Goal: Use online tool/utility: Utilize a website feature to perform a specific function

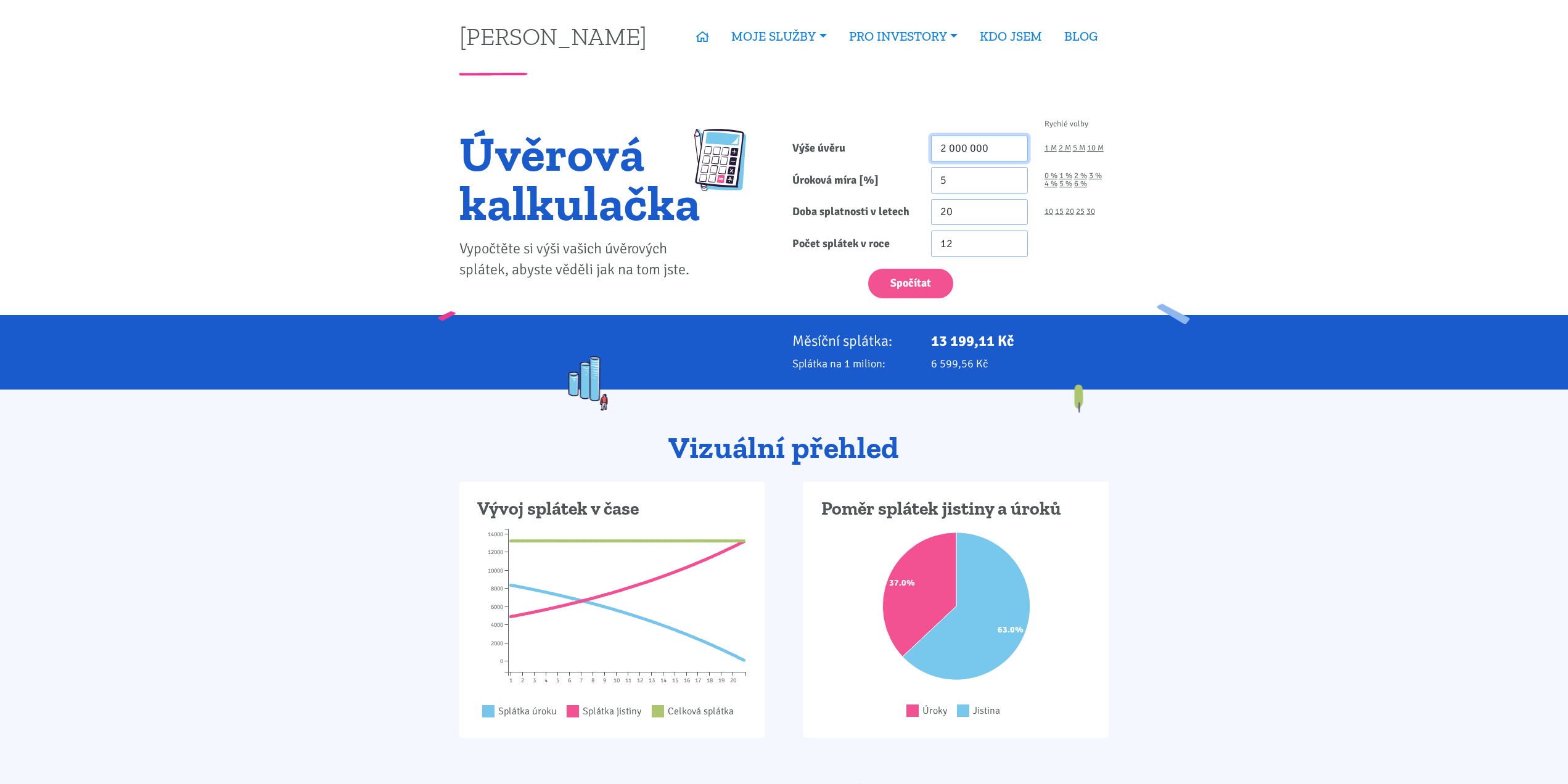
drag, startPoint x: 1007, startPoint y: 143, endPoint x: 845, endPoint y: 149, distance: 162.1
click at [881, 158] on div "Výše úvěru 2 000 000 1 M 2 M 5 M 10 M" at bounding box center [951, 149] width 333 height 27
paste input "3,63"
drag, startPoint x: 992, startPoint y: 142, endPoint x: 881, endPoint y: 135, distance: 111.2
click at [877, 140] on div "Výše úvěru 3,63 1 M 2 M 5 M 10 M" at bounding box center [951, 149] width 333 height 27
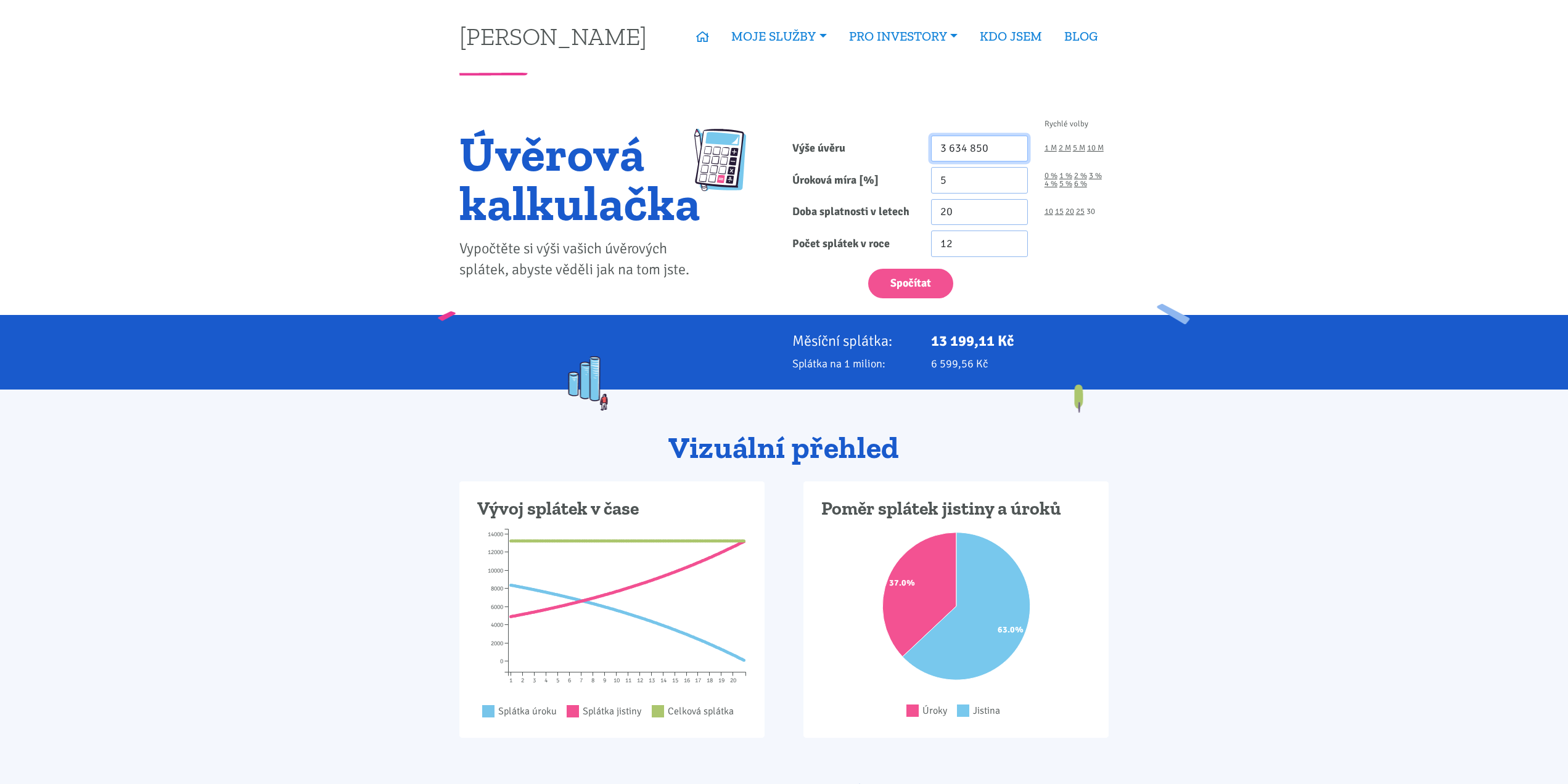
type input "3 634 850"
click at [1089, 211] on link "30" at bounding box center [1091, 211] width 9 height 8
type input "30"
click at [914, 277] on button "Spočítat" at bounding box center [911, 283] width 85 height 30
type input "3634850"
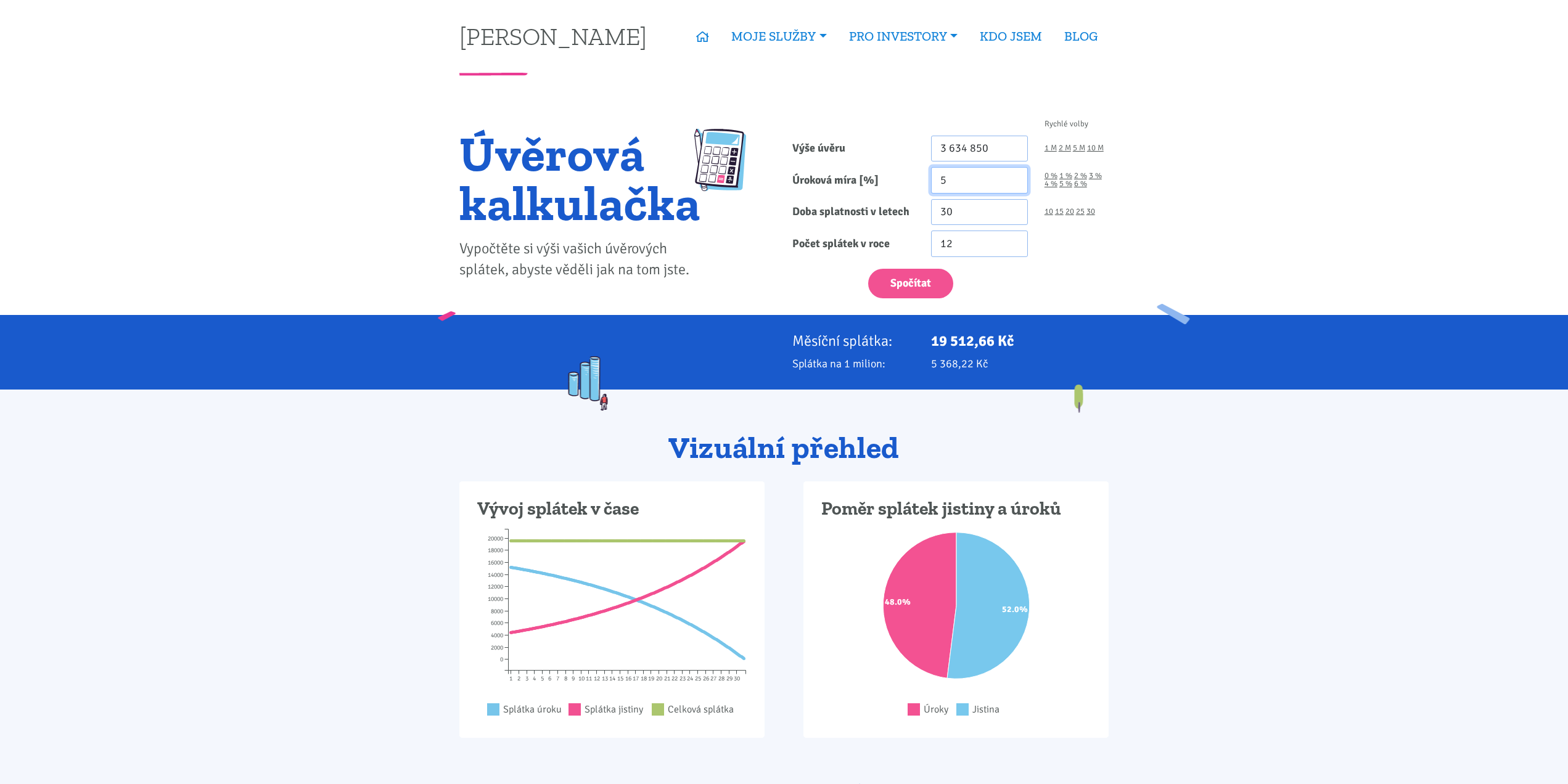
click at [966, 186] on input "5" at bounding box center [979, 180] width 97 height 27
type input "5.3"
click at [930, 281] on button "Spočítat" at bounding box center [911, 283] width 85 height 30
type input "3634850"
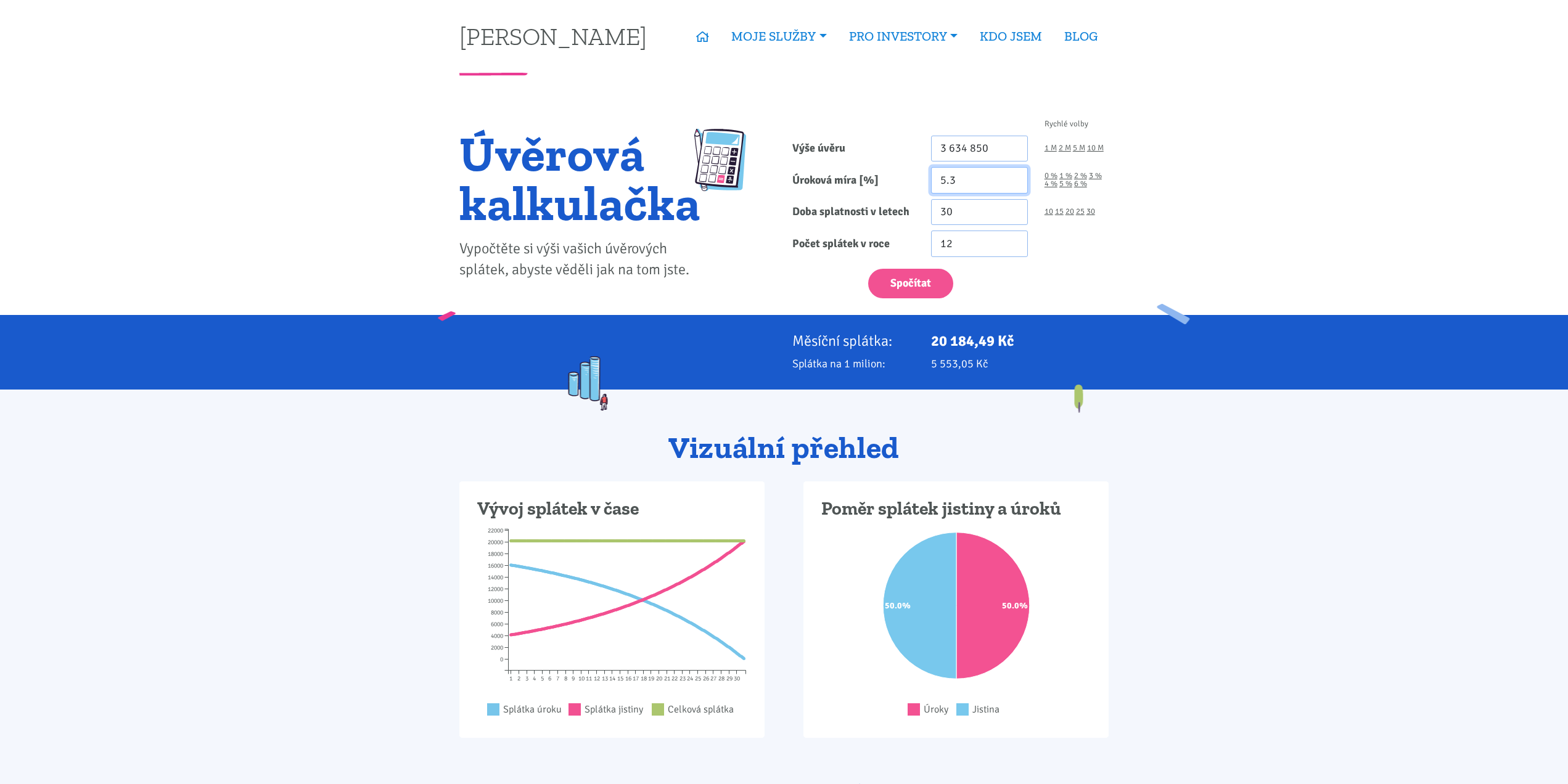
click at [966, 179] on input "5.3" at bounding box center [979, 180] width 97 height 27
type input "5.35"
click at [894, 281] on button "Spočítat" at bounding box center [911, 283] width 85 height 30
type input "3634850"
click at [969, 179] on input "5.35" at bounding box center [979, 180] width 97 height 27
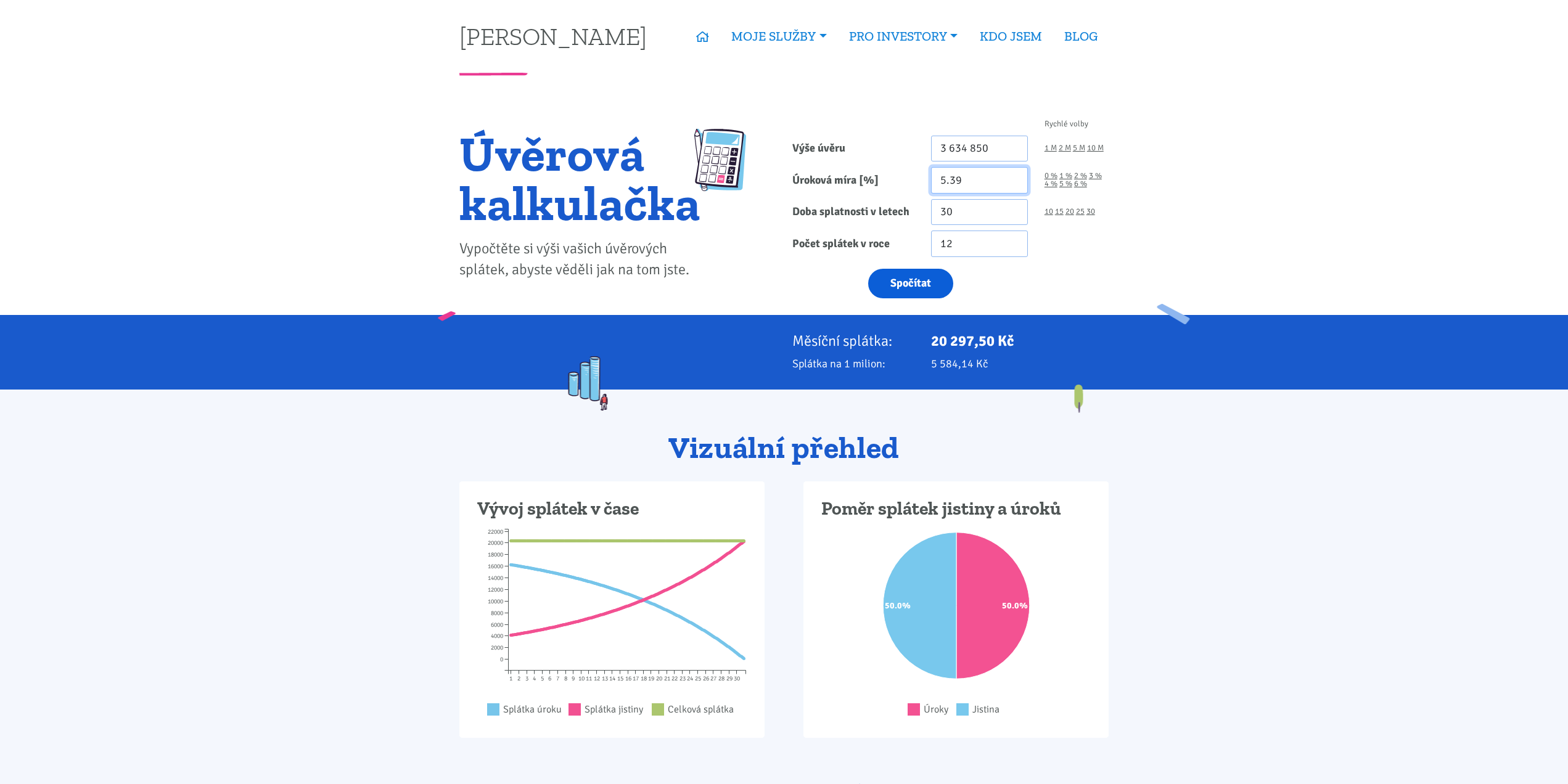
type input "5.39"
click at [891, 288] on button "Spočítat" at bounding box center [911, 283] width 85 height 30
type input "3634850"
drag, startPoint x: 996, startPoint y: 148, endPoint x: 900, endPoint y: 139, distance: 96.4
click at [902, 139] on div "Výše úvěru 3 634 850 1 M 2 M 5 M 10 M" at bounding box center [951, 149] width 333 height 27
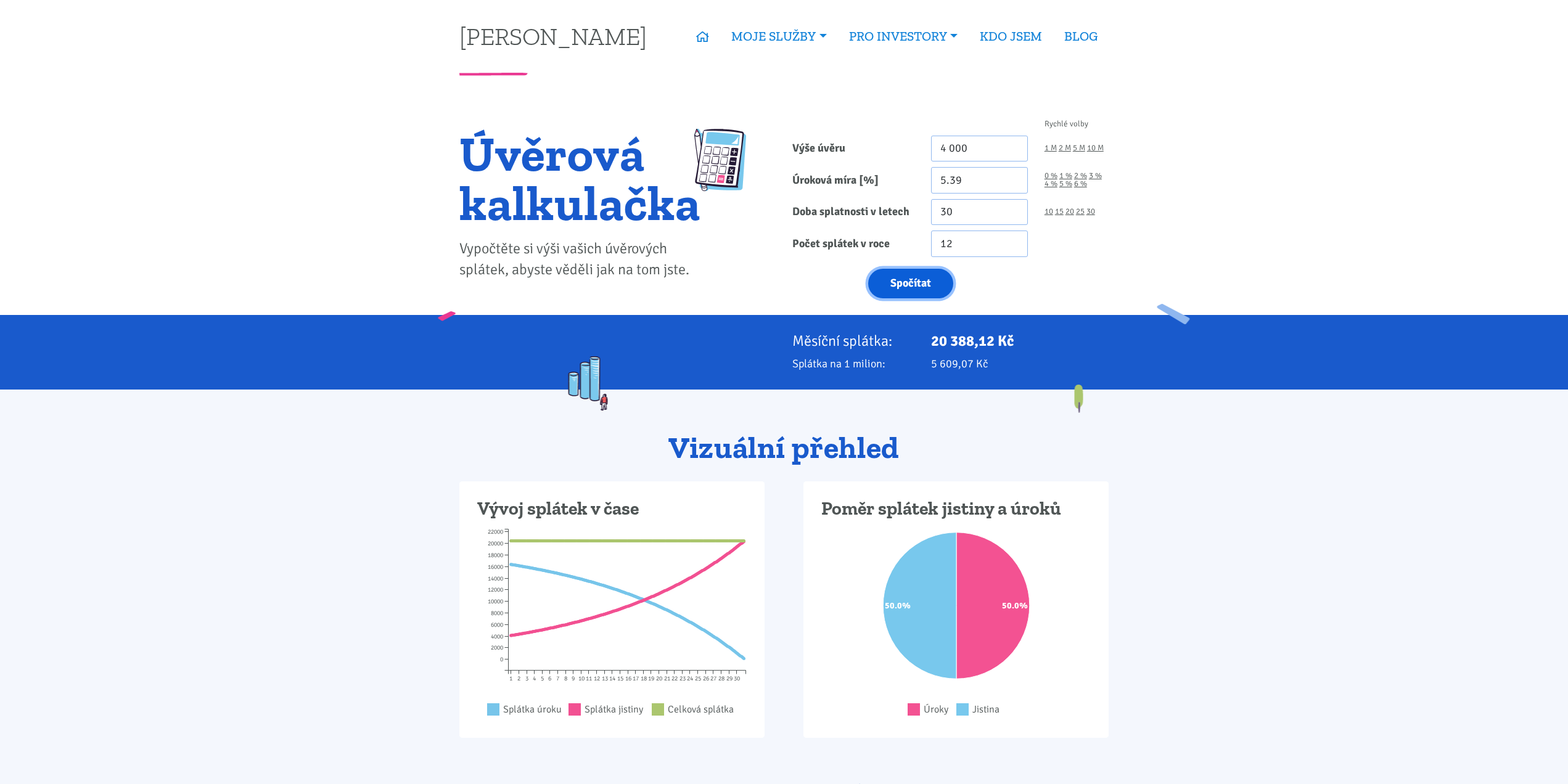
click at [921, 283] on button "Spočítat" at bounding box center [911, 283] width 85 height 30
type input "4000"
drag, startPoint x: 979, startPoint y: 149, endPoint x: 888, endPoint y: 143, distance: 91.2
click at [888, 143] on div "Výše úvěru 4 000 1 M 2 M 5 M 10 M" at bounding box center [951, 149] width 333 height 27
click at [899, 287] on button "Spočítat" at bounding box center [911, 283] width 85 height 30
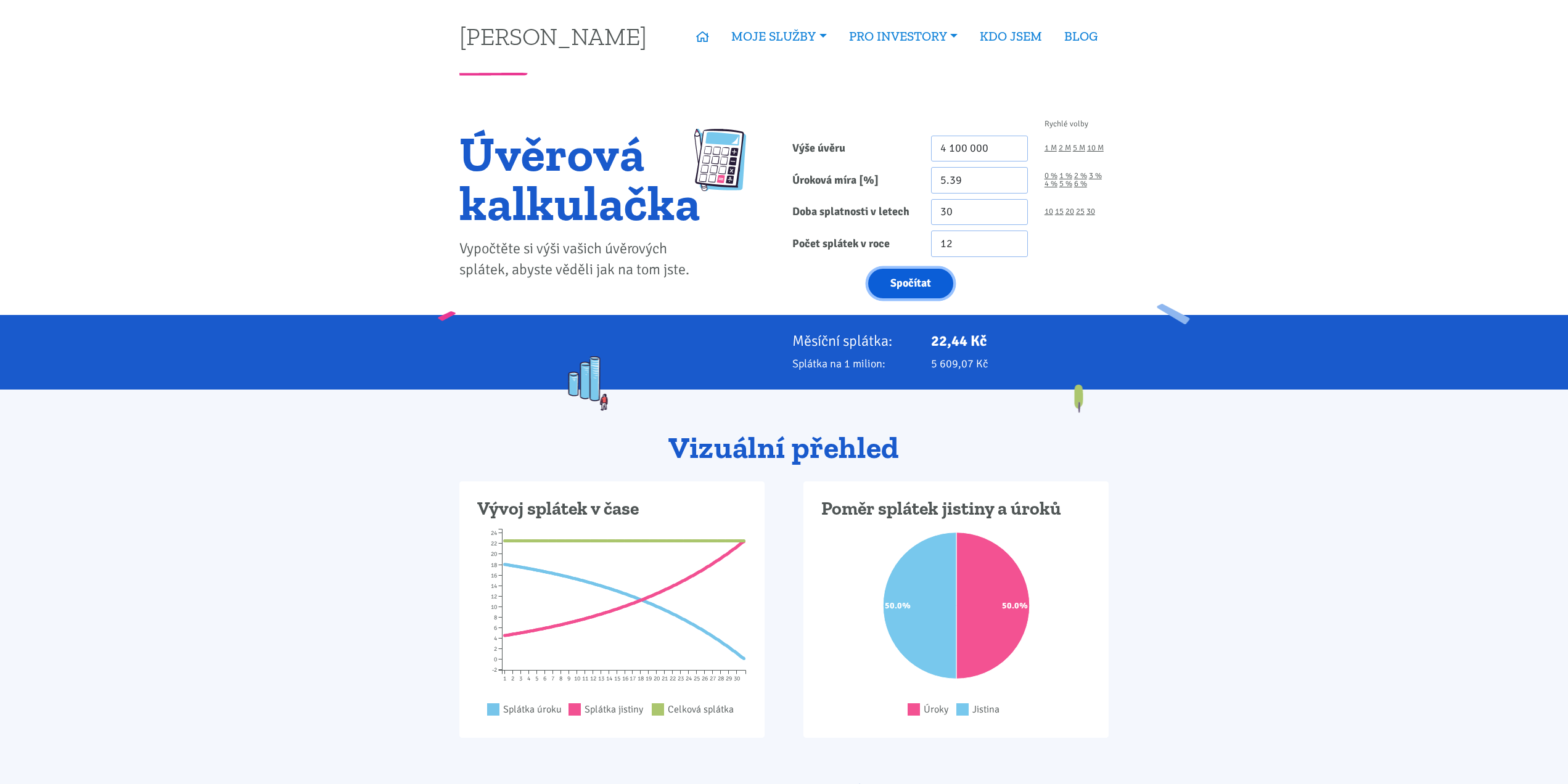
type input "4100000"
drag, startPoint x: 1009, startPoint y: 146, endPoint x: 949, endPoint y: 144, distance: 60.0
click at [949, 144] on input "4 100 000" at bounding box center [979, 149] width 97 height 27
click at [924, 275] on button "Spočítat" at bounding box center [911, 283] width 85 height 30
type input "4050000"
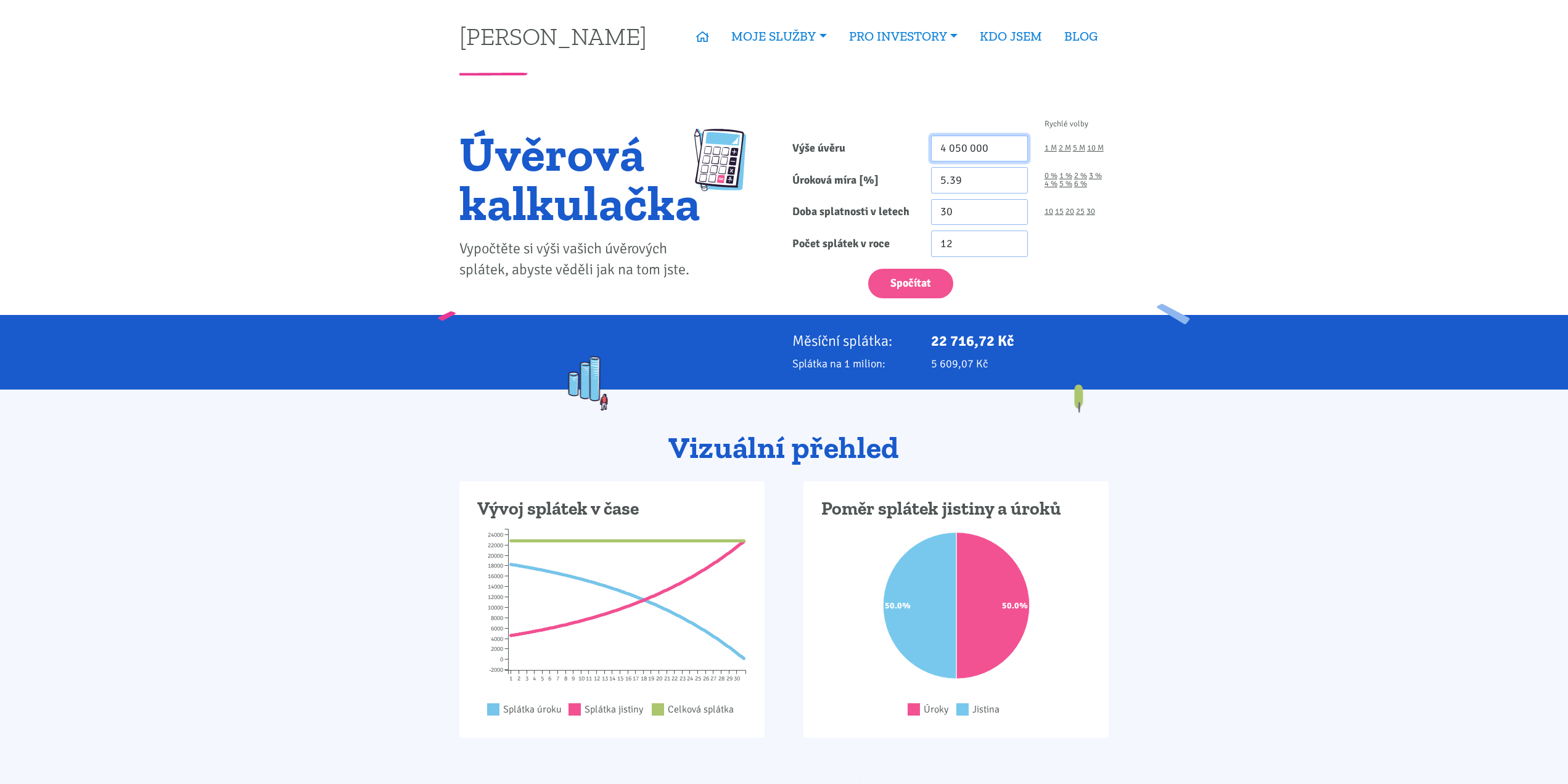
drag, startPoint x: 991, startPoint y: 143, endPoint x: 950, endPoint y: 150, distance: 41.6
click at [950, 150] on input "4 050 000" at bounding box center [979, 149] width 97 height 27
click at [909, 282] on button "Spočítat" at bounding box center [911, 283] width 85 height 30
type input "4100000"
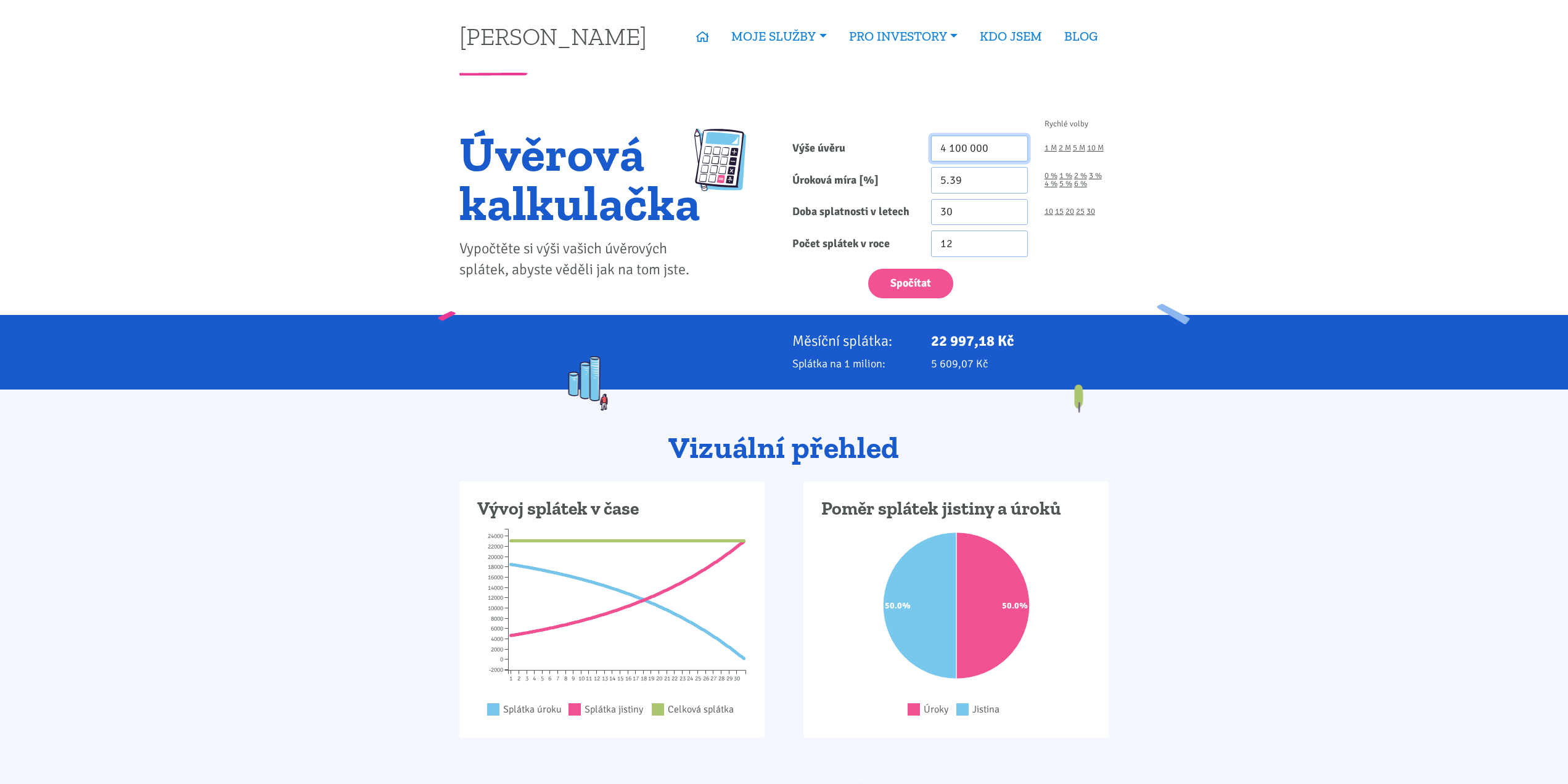
drag, startPoint x: 993, startPoint y: 145, endPoint x: 912, endPoint y: 148, distance: 81.1
click at [912, 148] on div "Výše úvěru 4 100 000 1 M 2 M 5 M 10 M" at bounding box center [951, 149] width 333 height 27
click at [893, 281] on button "Spočítat" at bounding box center [911, 283] width 85 height 30
type input "3600000"
drag, startPoint x: 986, startPoint y: 148, endPoint x: 884, endPoint y: 143, distance: 102.1
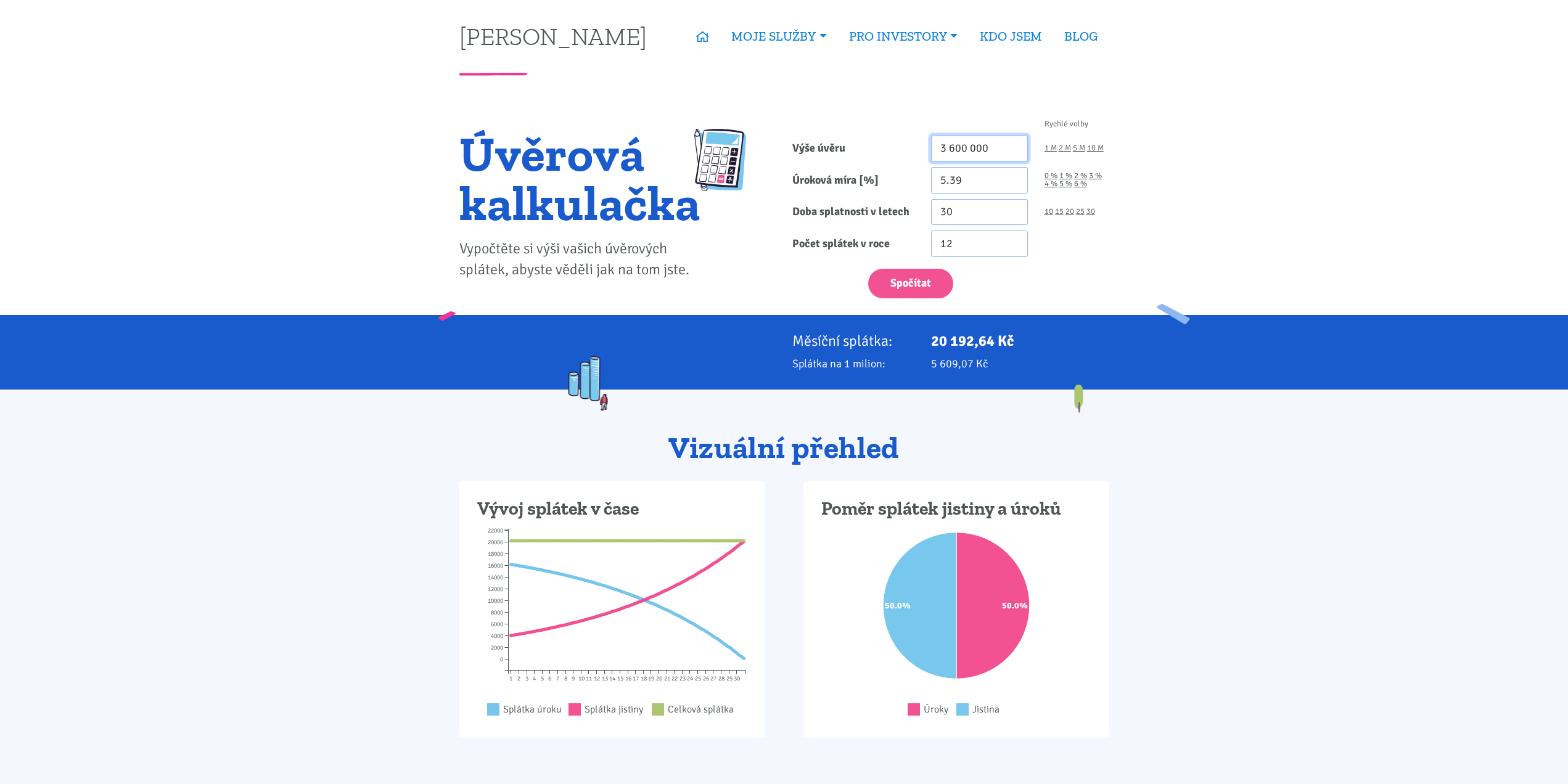
click at [884, 143] on div "Výše úvěru 3 600 000 1 M 2 M 5 M 10 M" at bounding box center [951, 149] width 333 height 27
click at [921, 273] on button "Spočítat" at bounding box center [911, 283] width 85 height 30
type input "8000000"
drag, startPoint x: 1002, startPoint y: 150, endPoint x: 908, endPoint y: 150, distance: 94.0
click at [908, 150] on div "Výše úvěru 8 000 000 1 M 2 M 5 M 10 M" at bounding box center [951, 149] width 333 height 27
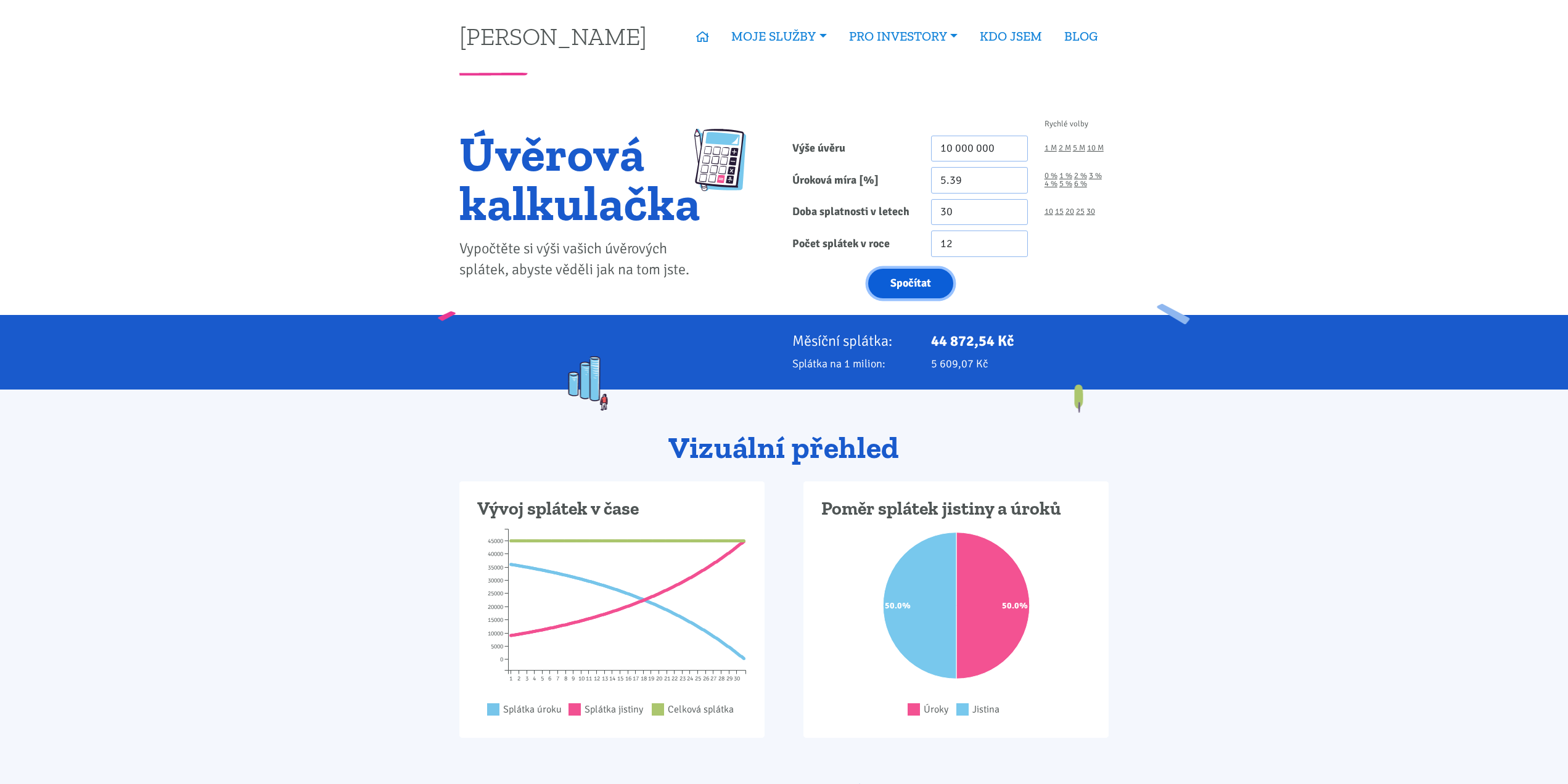
click at [917, 282] on button "Spočítat" at bounding box center [911, 283] width 85 height 30
type input "10000000"
drag, startPoint x: 1011, startPoint y: 152, endPoint x: 871, endPoint y: 143, distance: 140.3
click at [871, 143] on div "Výše úvěru 10 000 000 1 M 2 M 5 M 10 M" at bounding box center [951, 149] width 333 height 27
click at [912, 280] on button "Spočítat" at bounding box center [911, 283] width 85 height 30
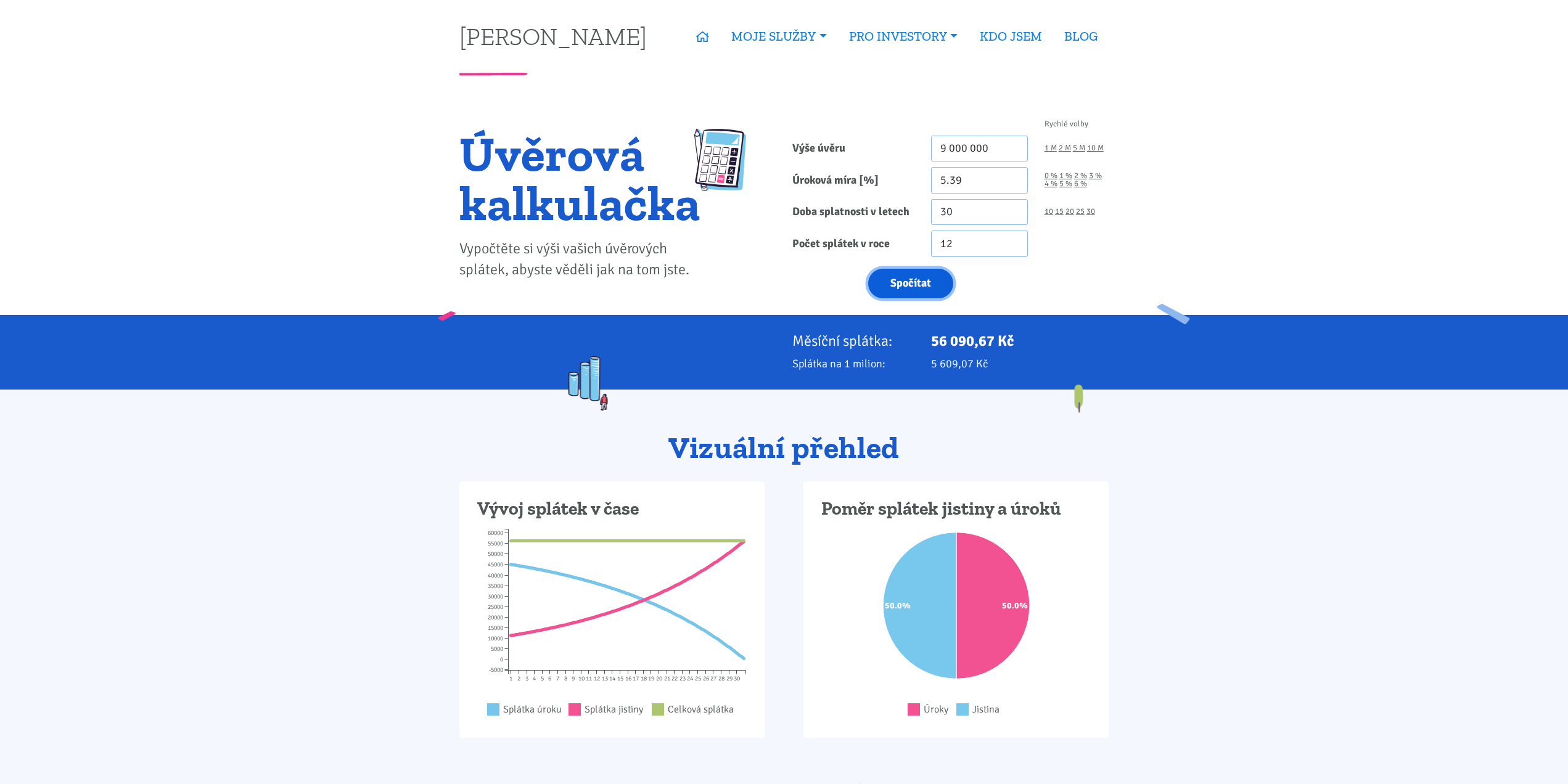
type input "9000000"
click at [949, 151] on input "9 000 000" at bounding box center [979, 149] width 97 height 27
click at [928, 272] on button "Spočítat" at bounding box center [911, 283] width 85 height 30
type input "9500000"
click at [950, 145] on input "9 500 000" at bounding box center [979, 149] width 97 height 27
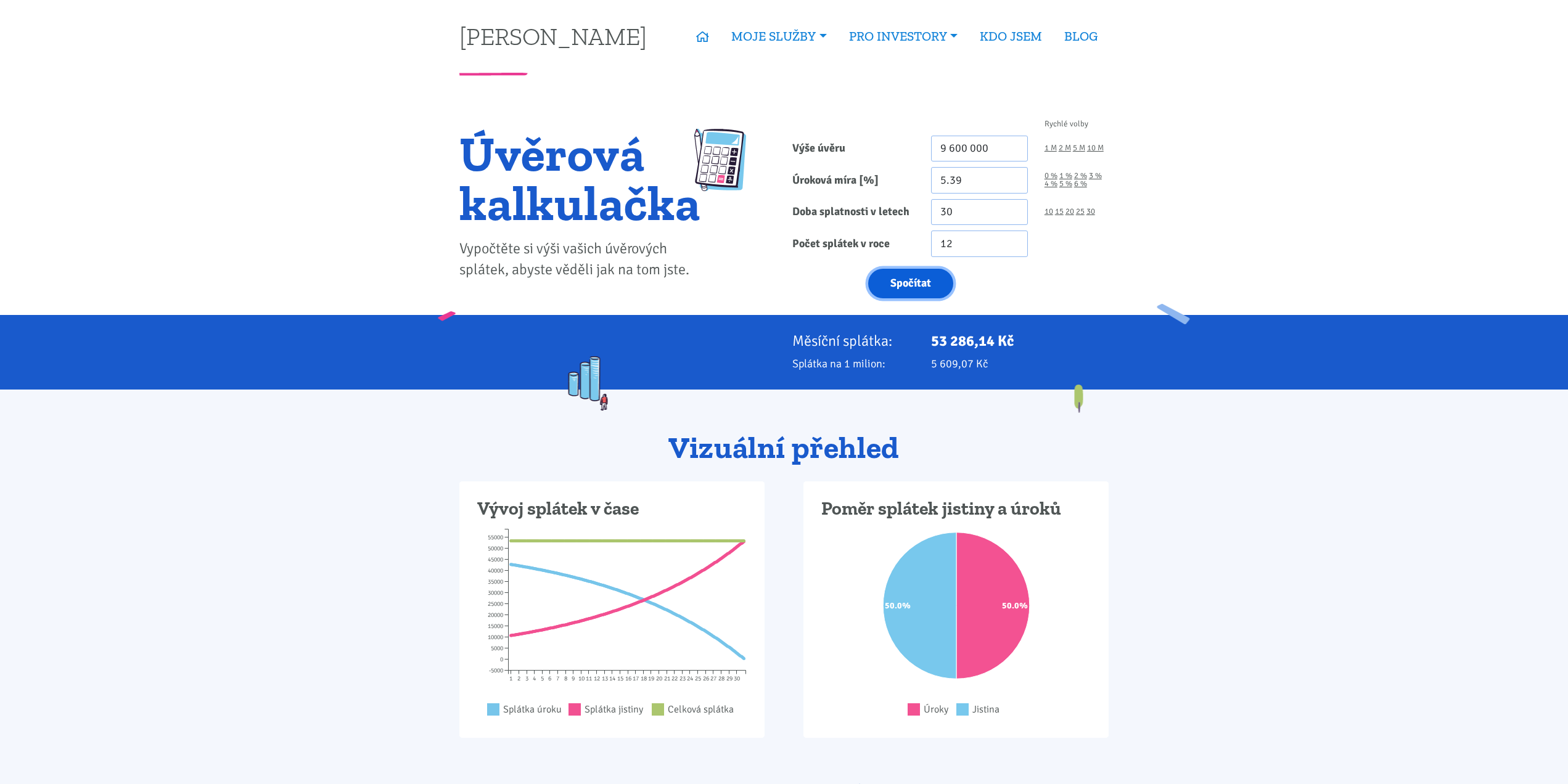
click at [944, 283] on button "Spočítat" at bounding box center [911, 283] width 85 height 30
type input "9600000"
drag, startPoint x: 956, startPoint y: 144, endPoint x: 949, endPoint y: 145, distance: 7.1
click at [949, 145] on input "9 600 000" at bounding box center [979, 149] width 97 height 27
click at [917, 288] on button "Spočítat" at bounding box center [911, 283] width 85 height 30
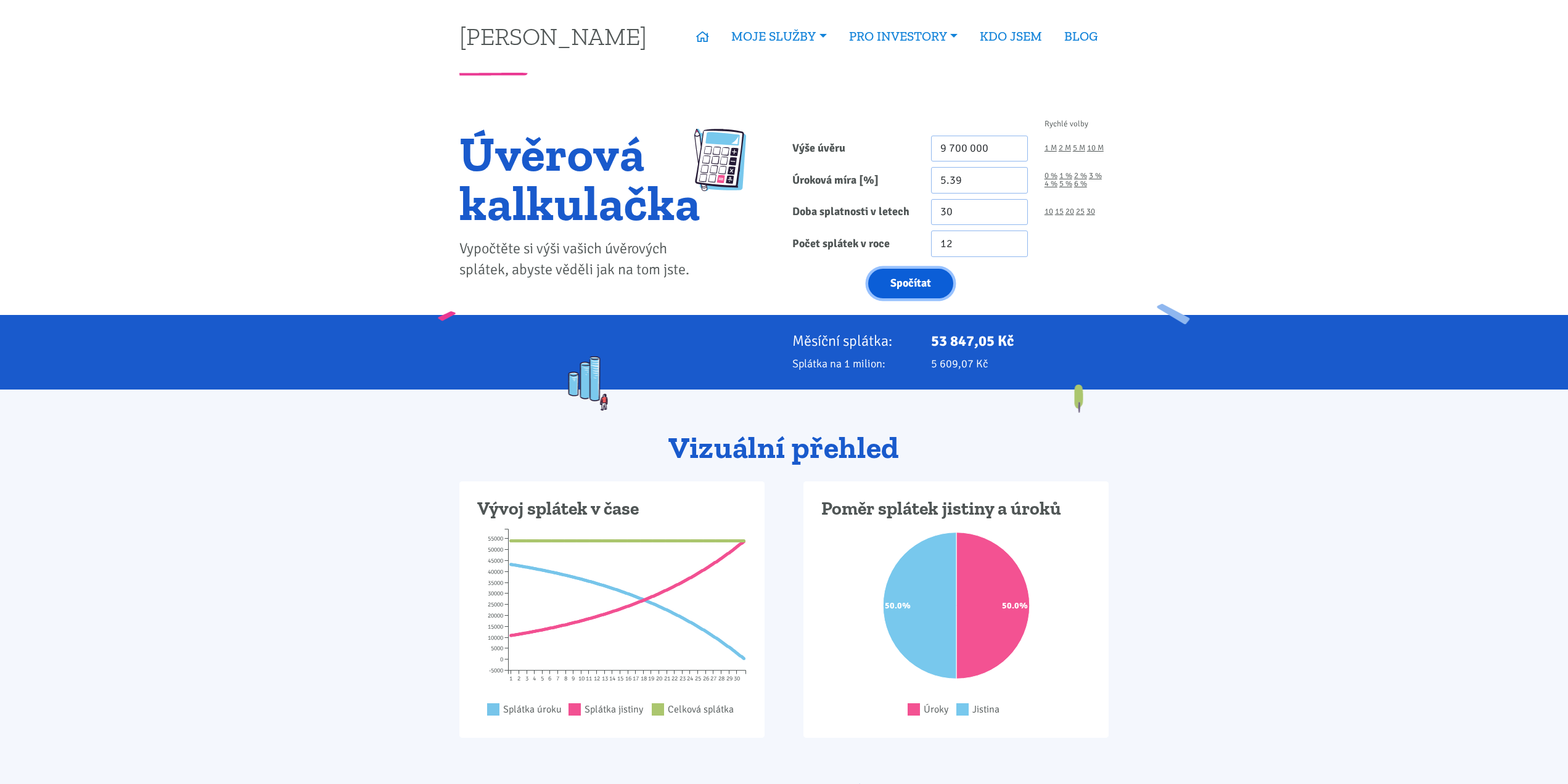
type input "9700000"
click at [949, 149] on input "9 700 000" at bounding box center [979, 149] width 97 height 27
click at [929, 281] on button "Spočítat" at bounding box center [911, 283] width 85 height 30
type input "9800000"
drag, startPoint x: 997, startPoint y: 144, endPoint x: 873, endPoint y: 142, distance: 124.0
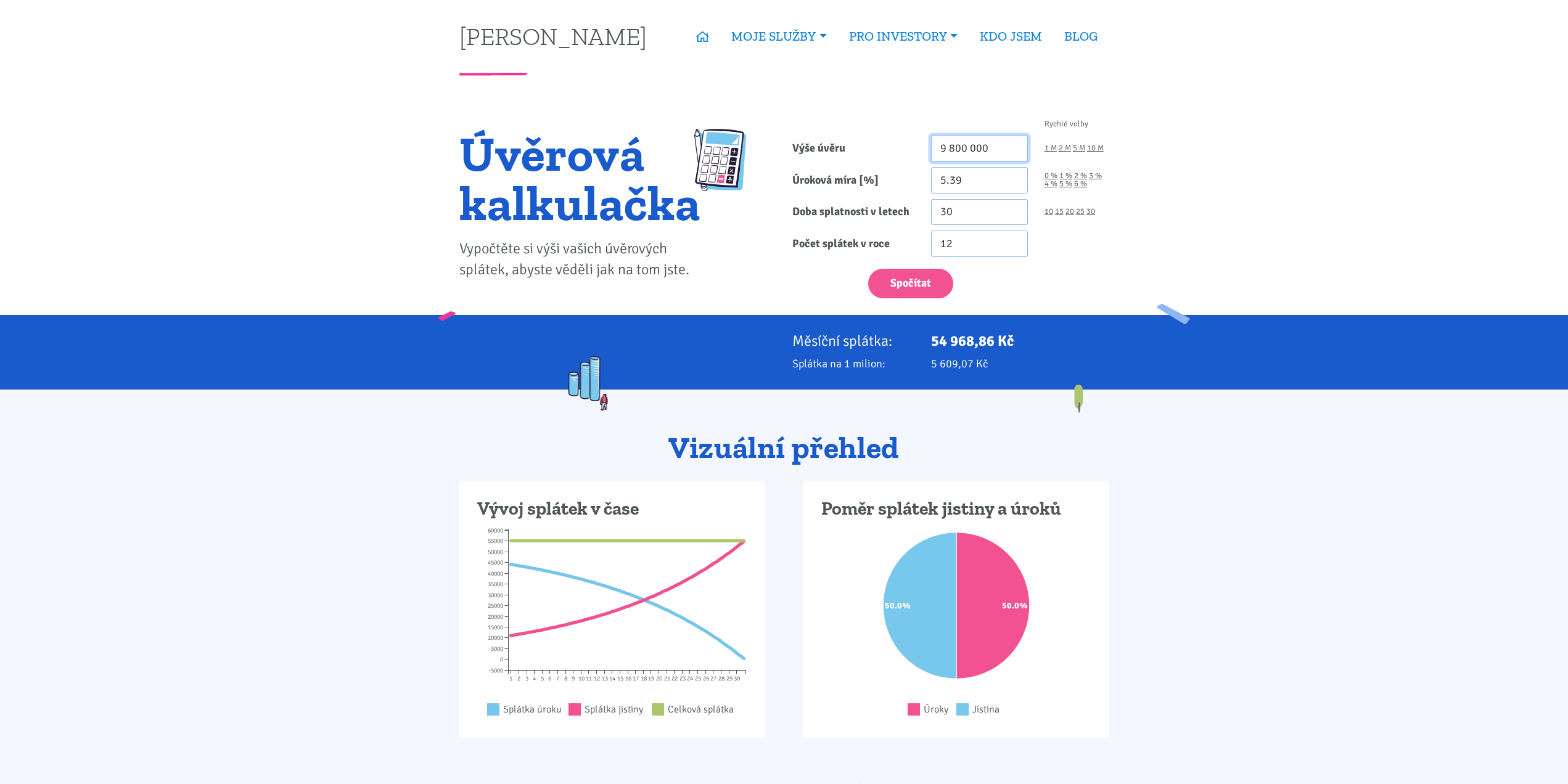
click at [871, 143] on div "Výše úvěru 9 800 000 1 M 2 M 5 M 10 M" at bounding box center [951, 149] width 333 height 27
click at [949, 149] on input "13 000 000" at bounding box center [979, 149] width 97 height 27
click at [932, 276] on button "Spočítat" at bounding box center [911, 283] width 85 height 30
type input "14000000"
drag, startPoint x: 1009, startPoint y: 149, endPoint x: 906, endPoint y: 141, distance: 103.3
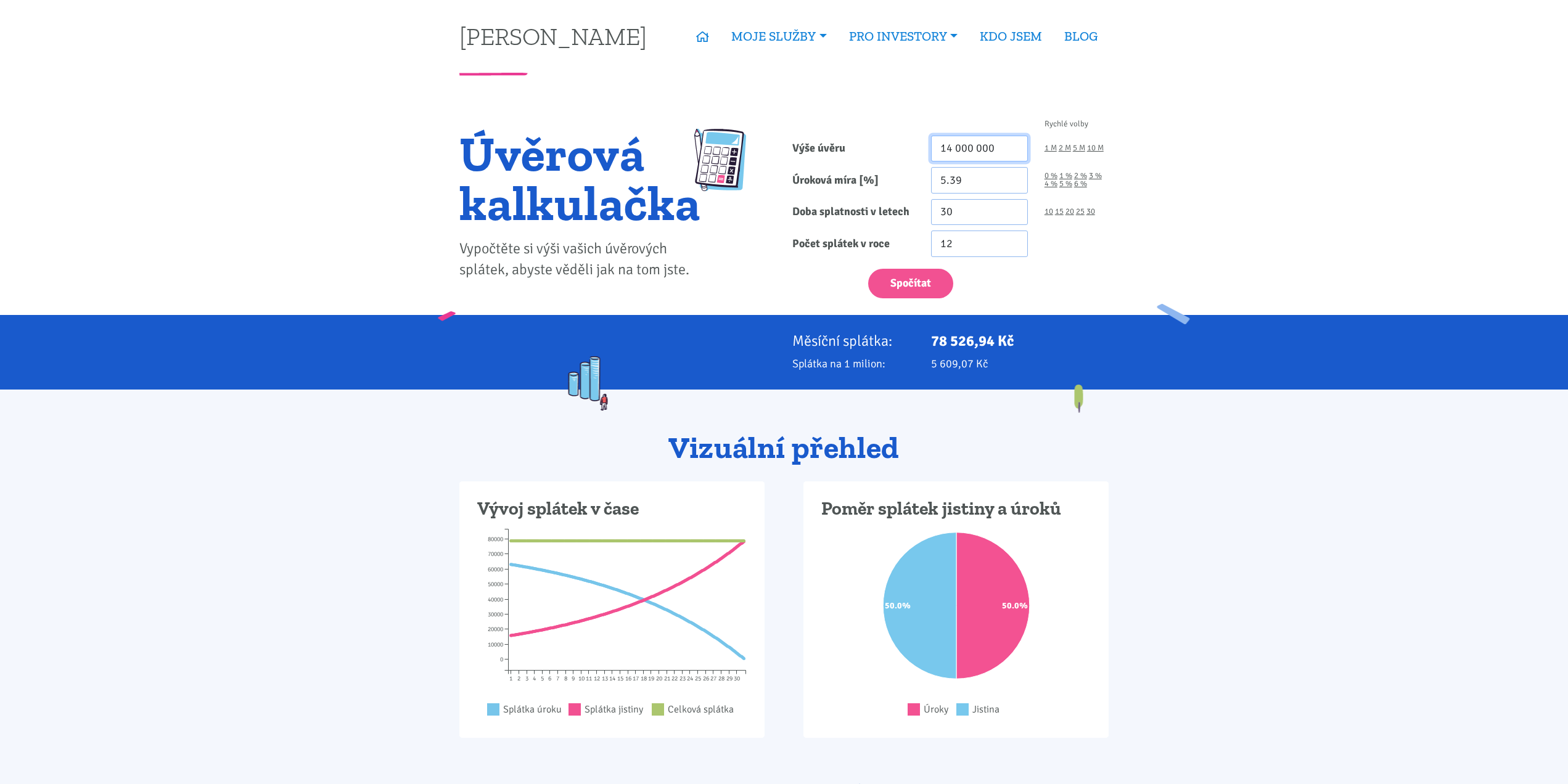
click at [906, 141] on div "Výše úvěru 14 000 000 1 M 2 M 5 M 10 M" at bounding box center [951, 149] width 333 height 27
type input "8 300 000"
drag, startPoint x: 972, startPoint y: 217, endPoint x: 912, endPoint y: 214, distance: 60.1
click at [912, 214] on div "Doba splatnosti v letech 30 10 15 20 25 30" at bounding box center [951, 212] width 333 height 27
type input "25"
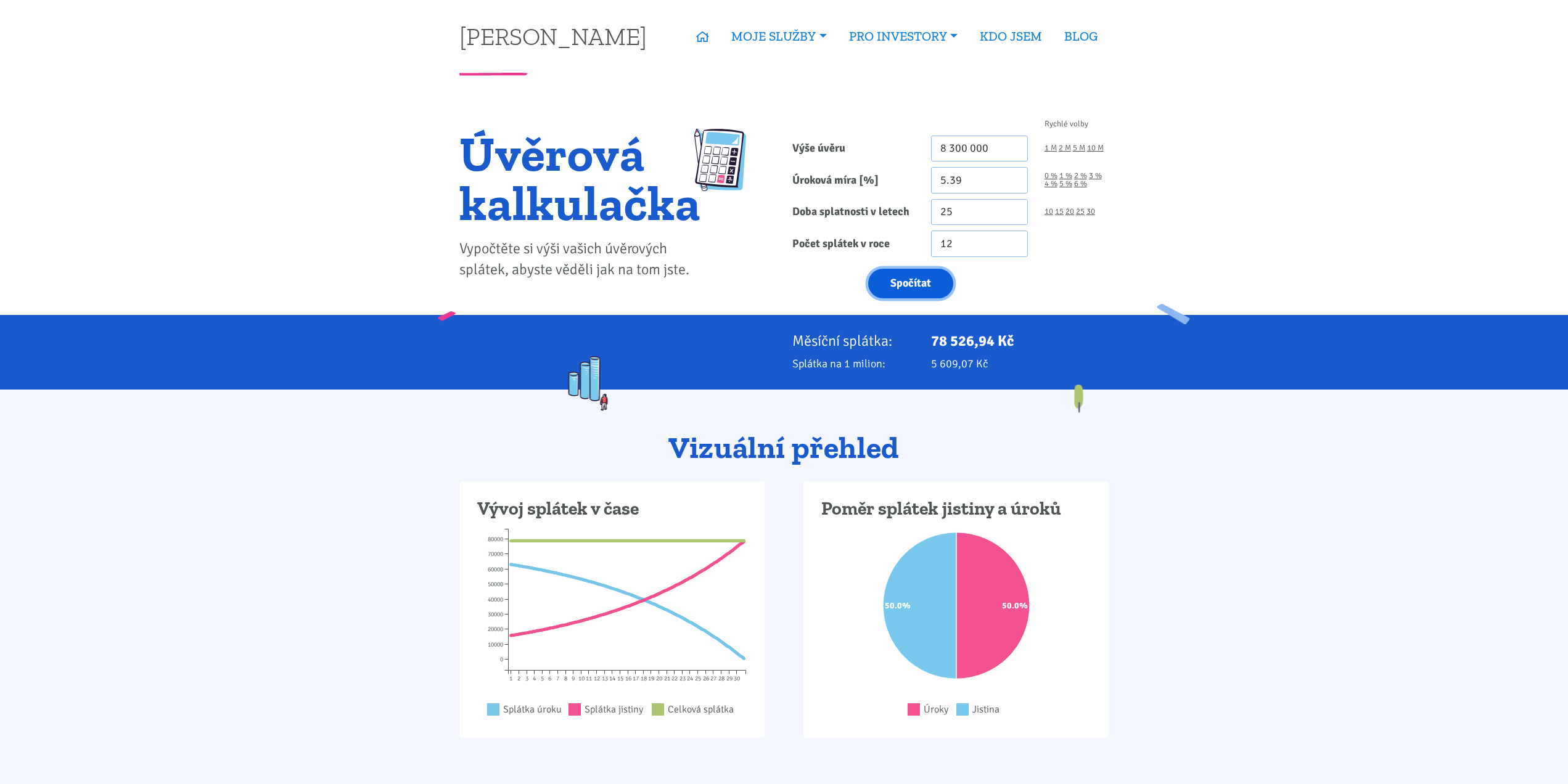
click at [927, 280] on button "Spočítat" at bounding box center [911, 283] width 85 height 30
type input "8300000"
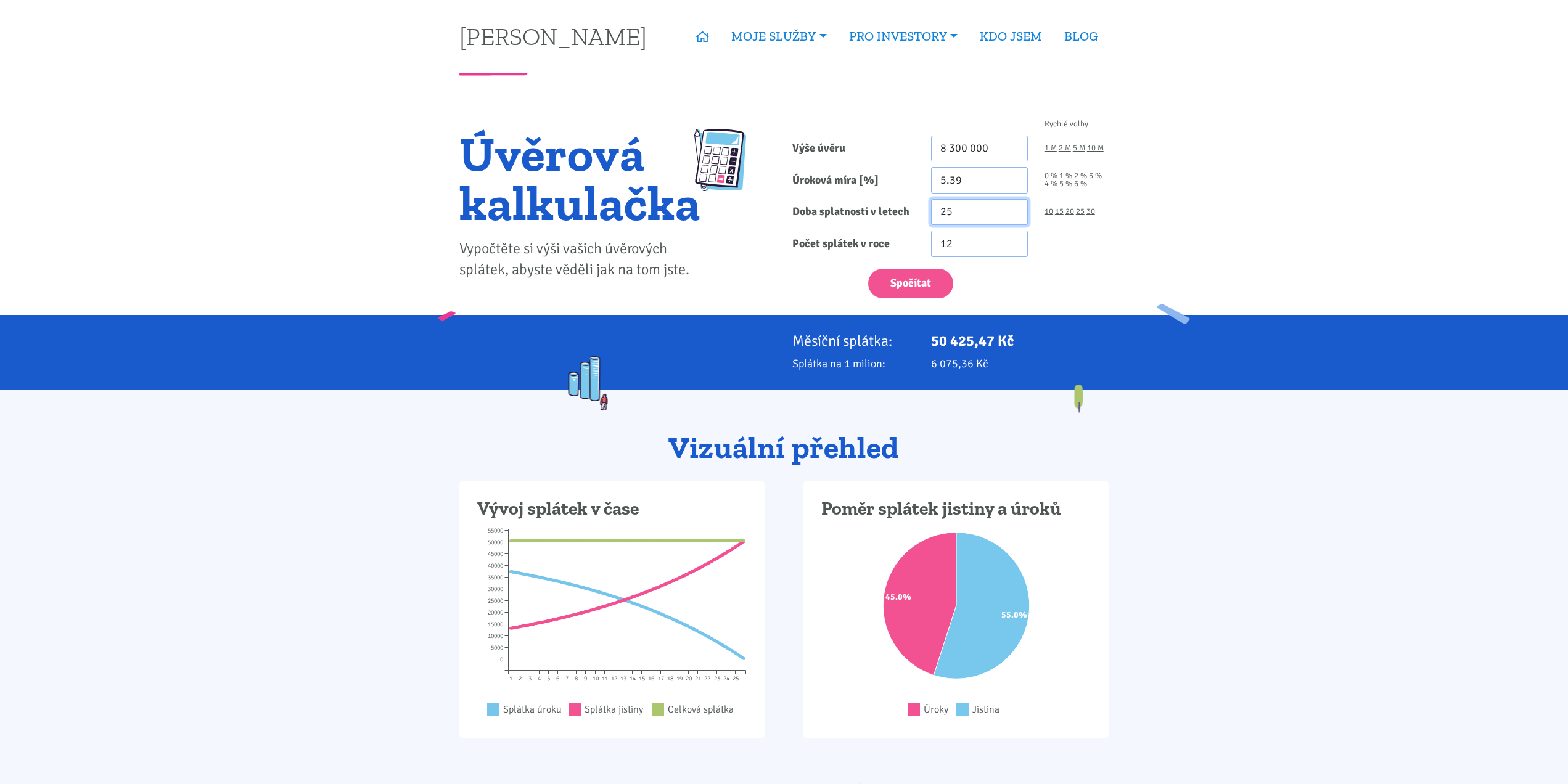
drag, startPoint x: 965, startPoint y: 212, endPoint x: 948, endPoint y: 216, distance: 17.5
click at [948, 216] on input "25" at bounding box center [979, 212] width 97 height 27
type input "20"
click at [906, 277] on button "Spočítat" at bounding box center [911, 283] width 85 height 30
type input "8300000"
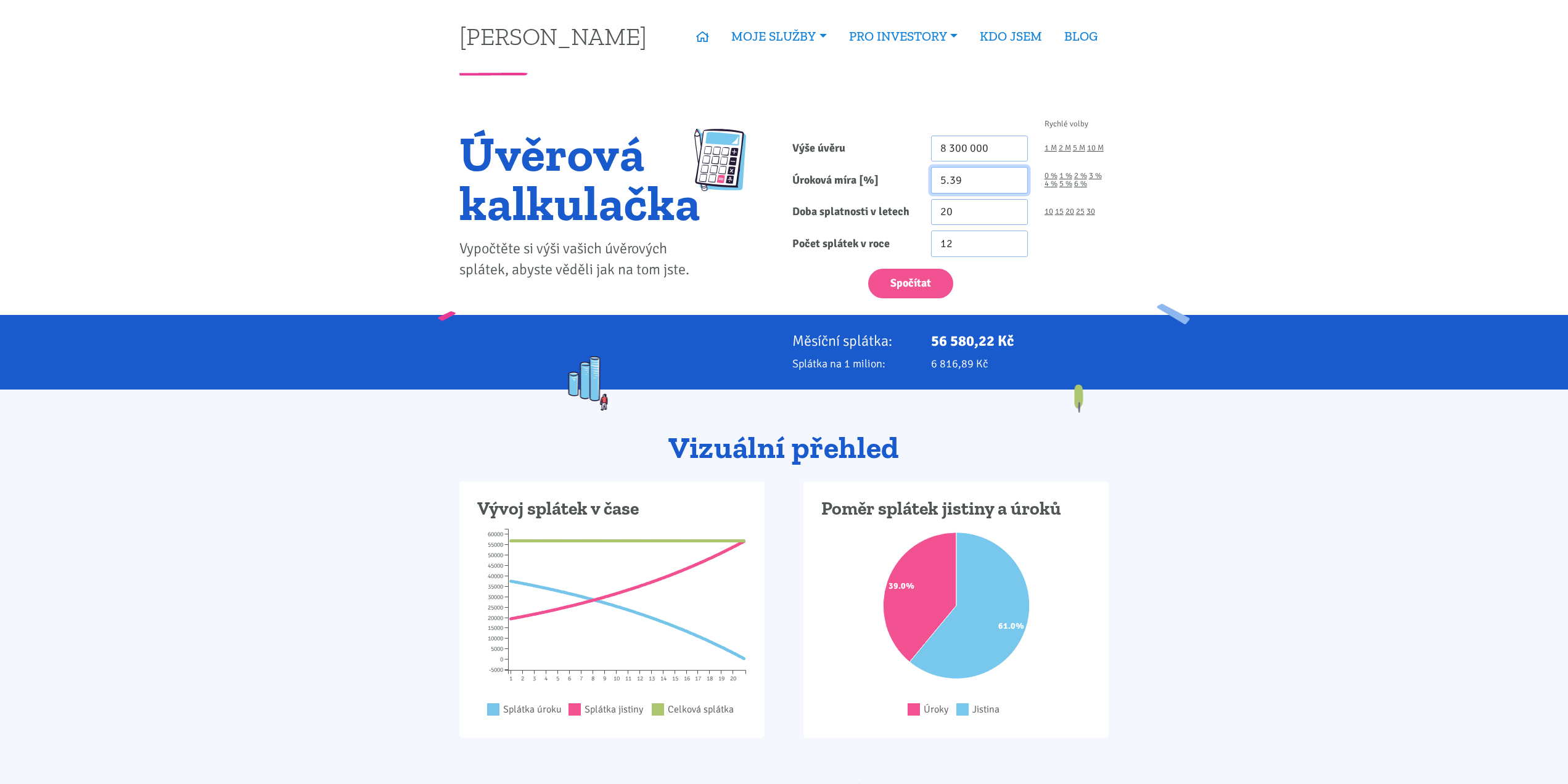
drag, startPoint x: 964, startPoint y: 178, endPoint x: 949, endPoint y: 182, distance: 15.5
click at [949, 182] on input "5.39" at bounding box center [979, 180] width 97 height 27
type input "5.5"
click at [917, 283] on button "Spočítat" at bounding box center [911, 283] width 85 height 30
type input "8300000"
